Goal: Transaction & Acquisition: Subscribe to service/newsletter

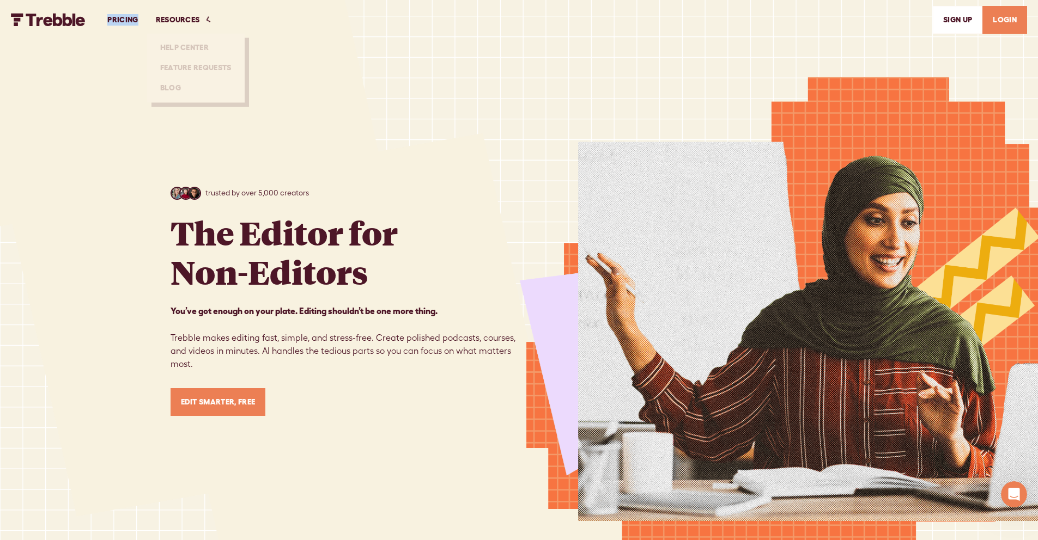
click at [109, 21] on link "PRICING" at bounding box center [123, 20] width 48 height 38
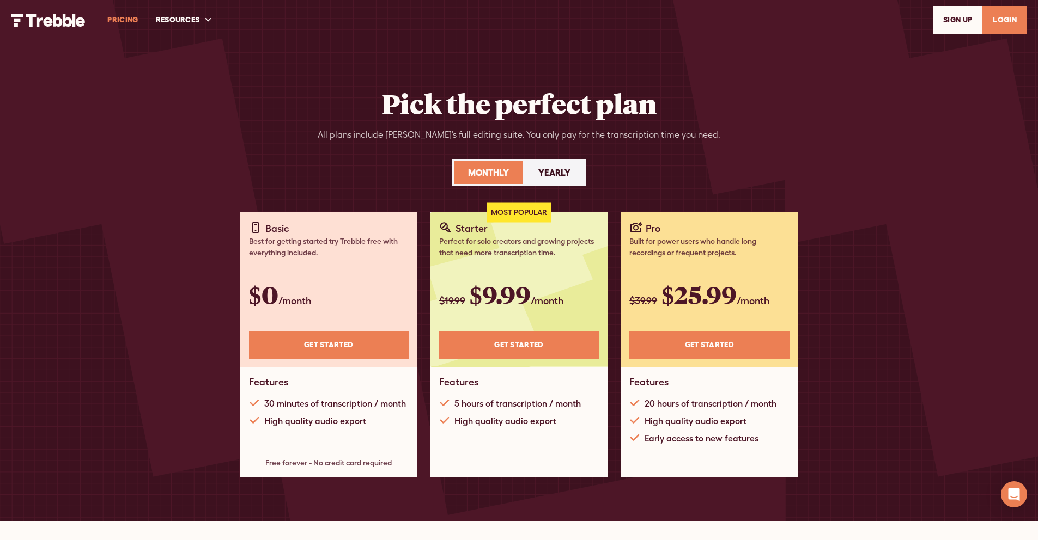
click at [556, 180] on link "Yearly" at bounding box center [554, 172] width 59 height 23
click at [491, 172] on div "Monthly" at bounding box center [488, 172] width 41 height 13
click at [65, 19] on img "home" at bounding box center [48, 20] width 75 height 13
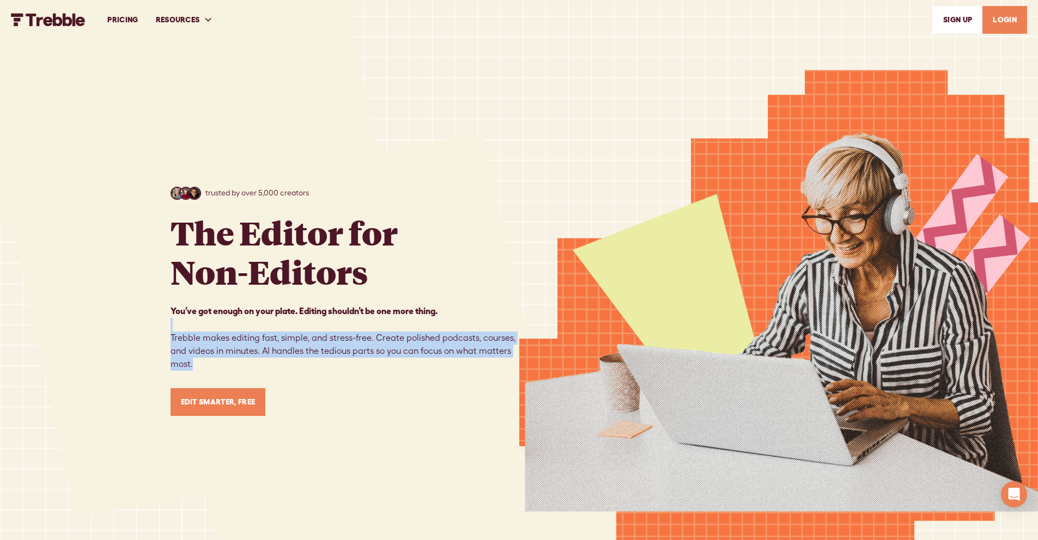
drag, startPoint x: 290, startPoint y: 365, endPoint x: 152, endPoint y: 322, distance: 144.2
click at [144, 329] on div "trusted by over 5,000 creators The Editor for Non-Editors You’ve got enough on …" at bounding box center [519, 301] width 1038 height 603
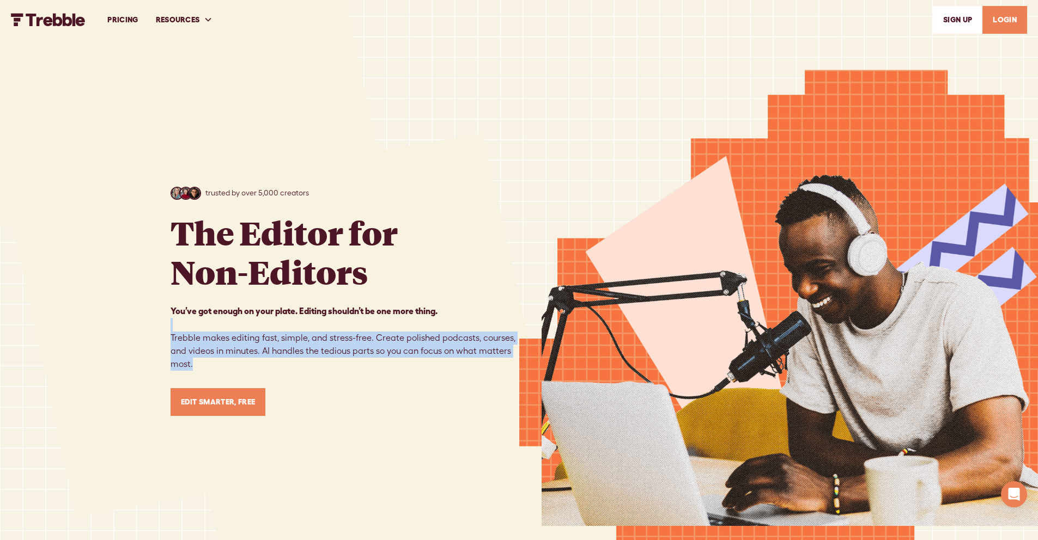
click at [1007, 26] on link "LOGIN" at bounding box center [1004, 20] width 45 height 28
click at [950, 21] on link "SIGn UP" at bounding box center [957, 20] width 50 height 28
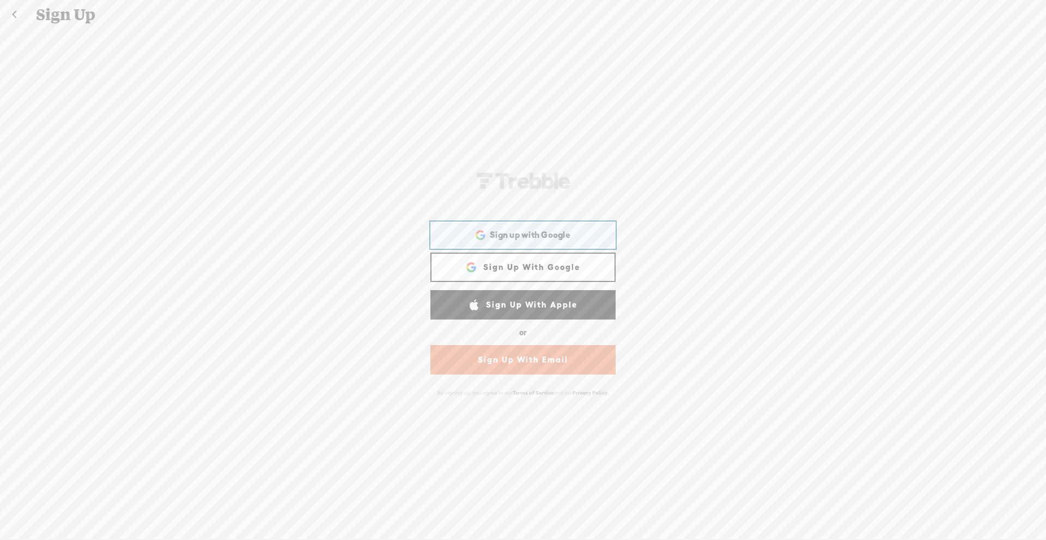
click at [498, 233] on span "Sign up with Google" at bounding box center [530, 234] width 81 height 11
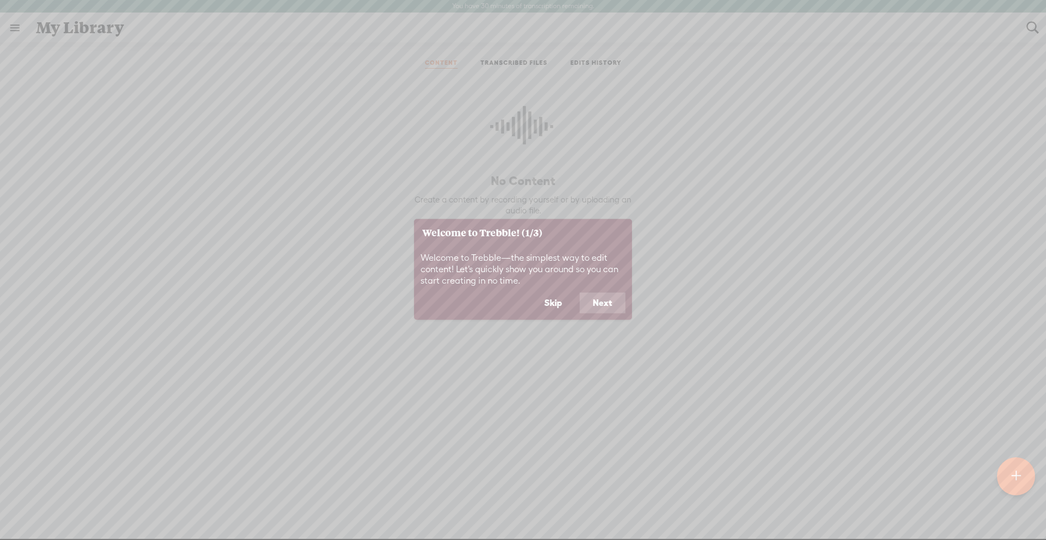
click at [611, 308] on button "Next" at bounding box center [603, 303] width 46 height 21
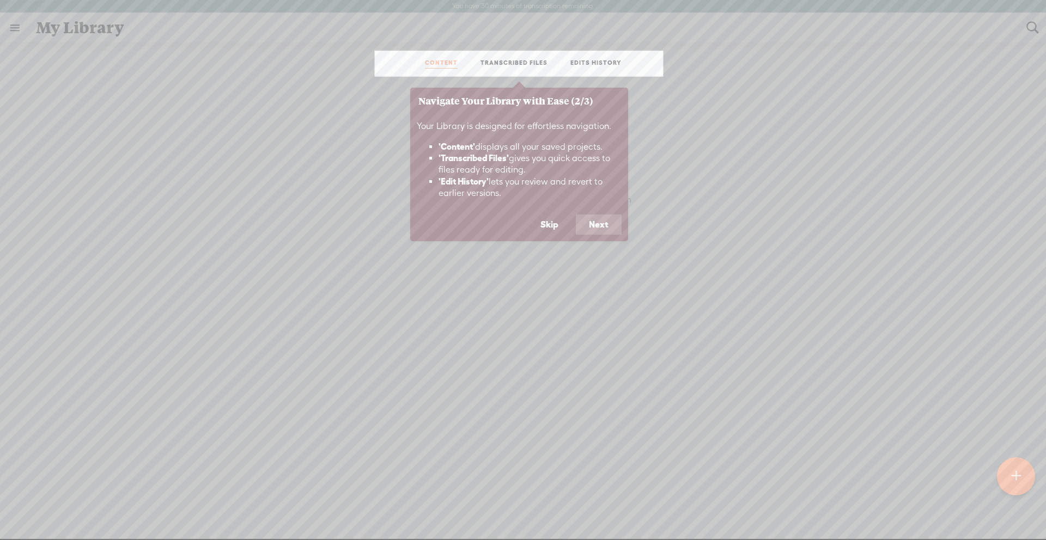
click at [602, 223] on button "Next" at bounding box center [599, 225] width 46 height 21
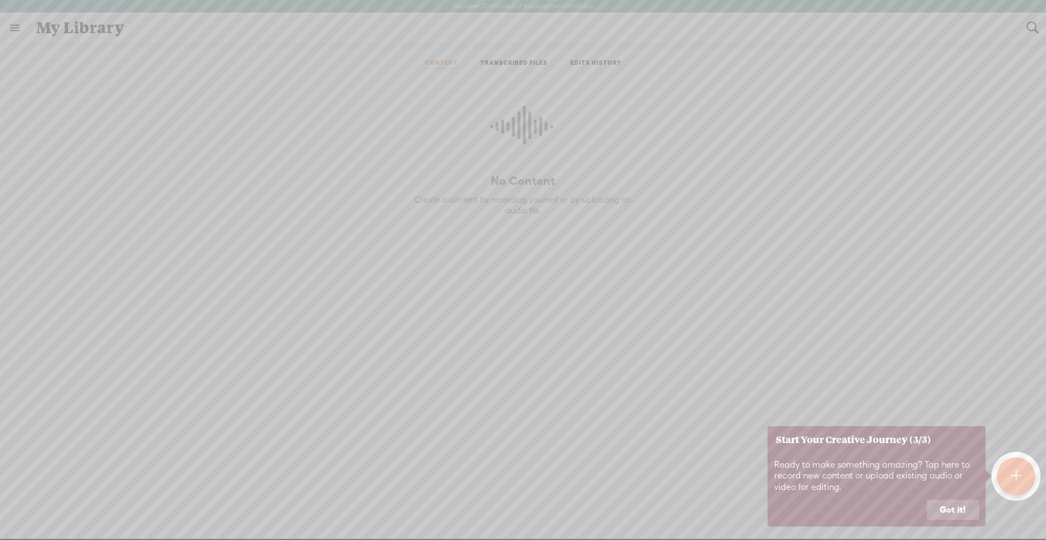
click at [949, 508] on button "Got it!" at bounding box center [952, 510] width 52 height 21
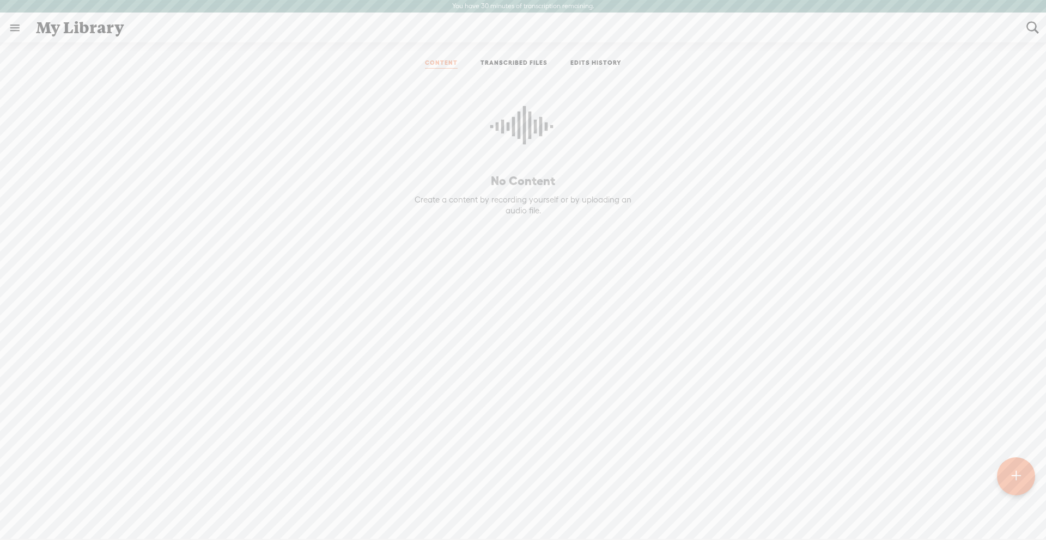
click at [1024, 477] on div at bounding box center [1016, 477] width 38 height 38
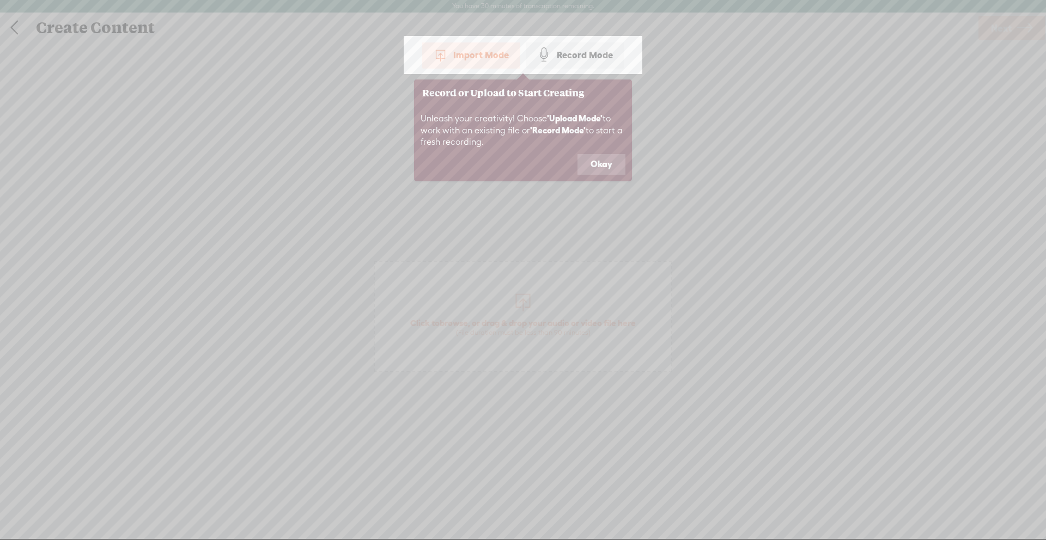
click at [609, 167] on button "Okay" at bounding box center [601, 164] width 48 height 21
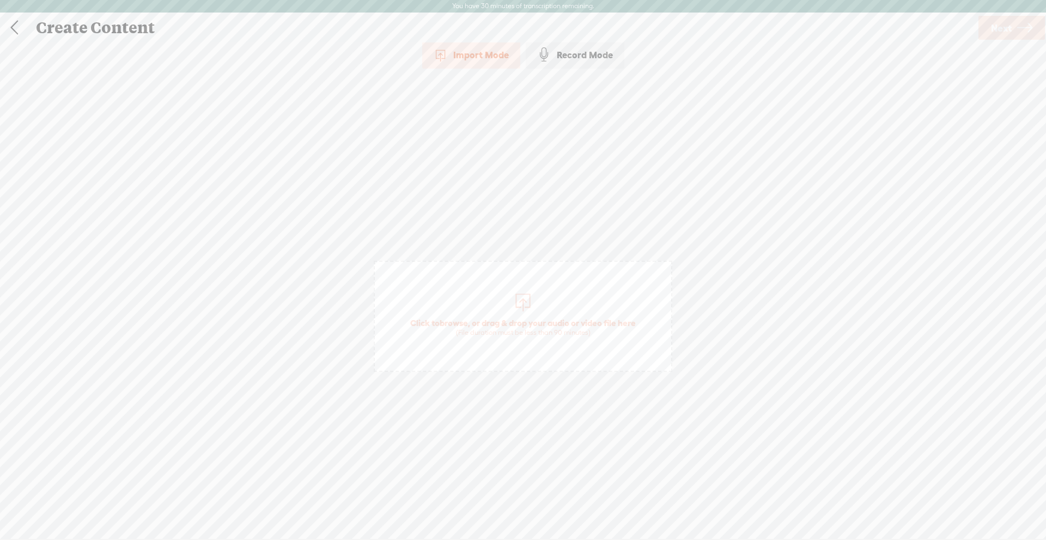
click at [595, 44] on div "Record Mode" at bounding box center [575, 54] width 99 height 27
click at [582, 91] on label at bounding box center [561, 86] width 59 height 19
click at [577, 83] on span at bounding box center [573, 86] width 20 height 8
click at [484, 70] on div "Import Mode" at bounding box center [471, 57] width 98 height 27
click at [21, 28] on link at bounding box center [14, 28] width 27 height 28
